Goal: Task Accomplishment & Management: Manage account settings

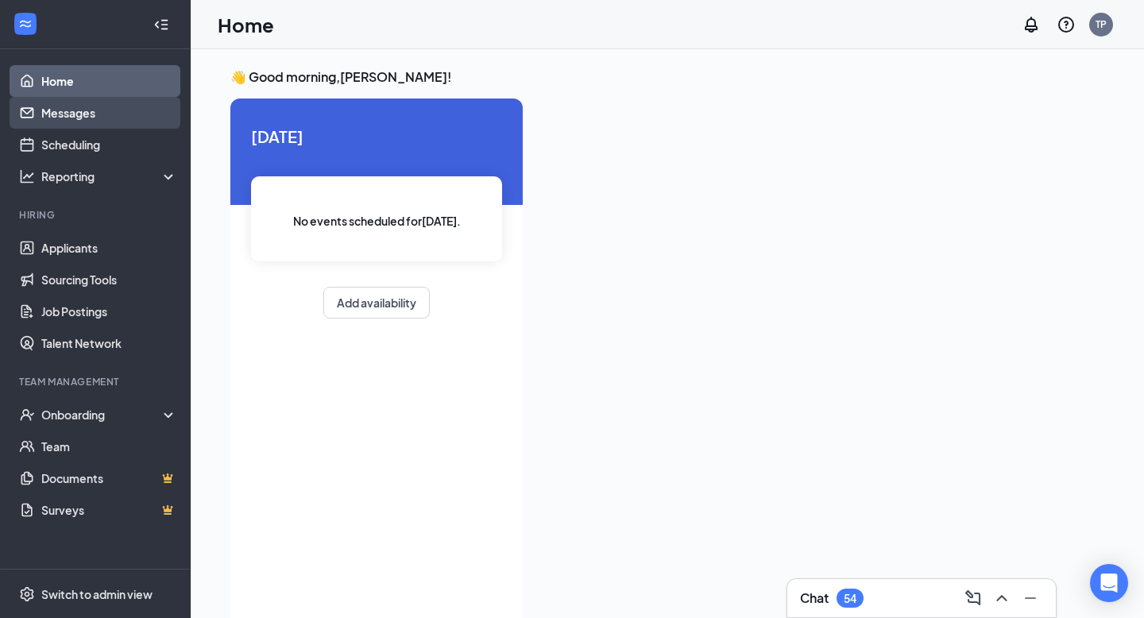
click at [130, 118] on link "Messages" at bounding box center [109, 113] width 136 height 32
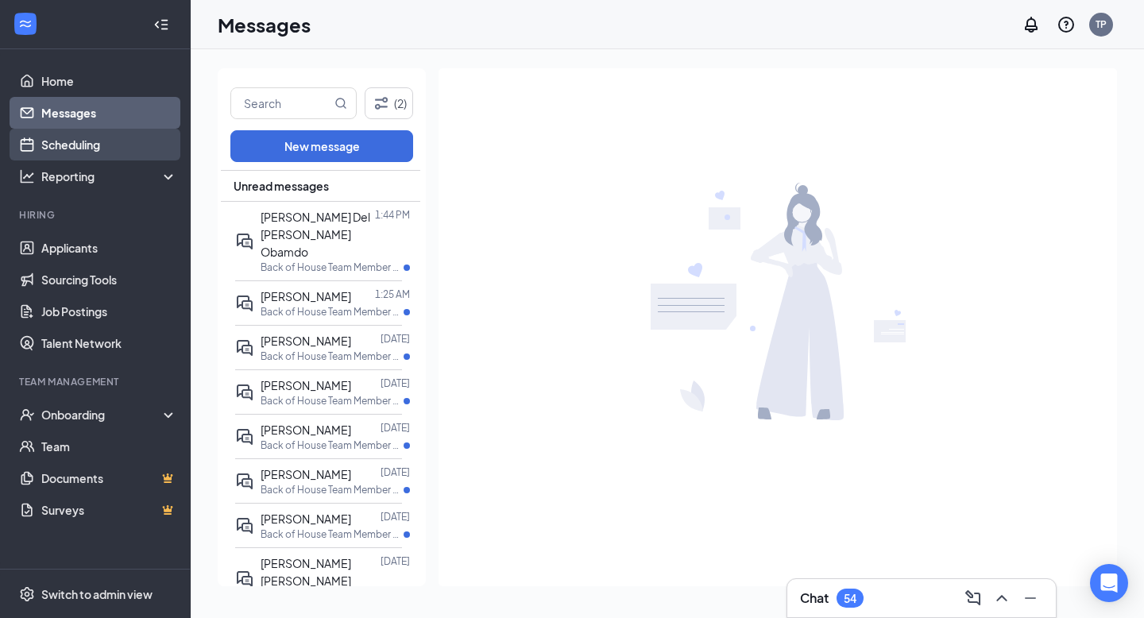
click at [130, 130] on link "Scheduling" at bounding box center [109, 145] width 136 height 32
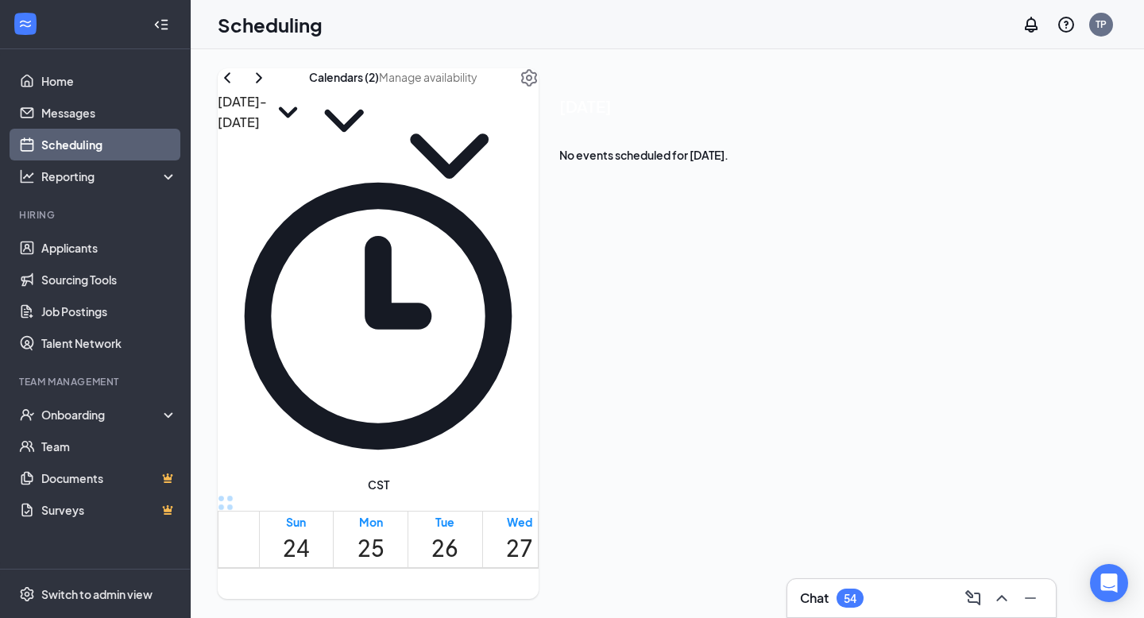
scroll to position [1314, 0]
